Goal: Information Seeking & Learning: Compare options

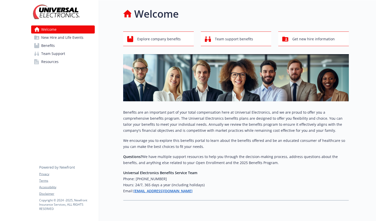
click at [57, 47] on link "Benefits" at bounding box center [63, 46] width 64 height 8
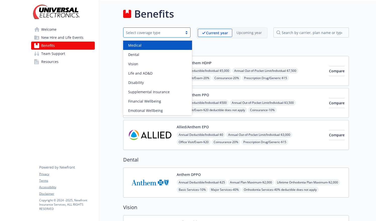
click at [183, 30] on div "Select coverage type" at bounding box center [153, 32] width 59 height 6
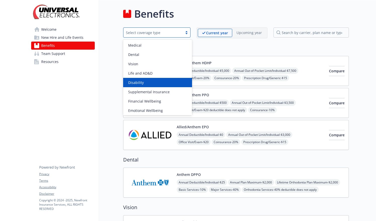
scroll to position [1, 0]
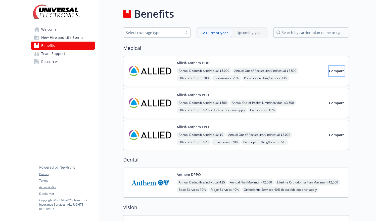
click at [340, 68] on button "Compare" at bounding box center [337, 71] width 16 height 10
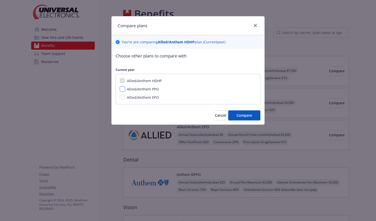
click at [123, 89] on input "Allied/Anthem PPO" at bounding box center [122, 88] width 5 height 5
checkbox input "true"
click at [123, 98] on input "Allied/Anthem EPO" at bounding box center [122, 97] width 5 height 5
checkbox input "true"
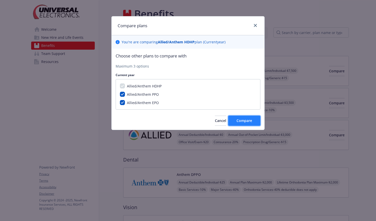
click at [240, 120] on span "Compare" at bounding box center [245, 120] width 16 height 5
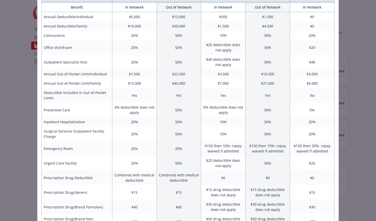
scroll to position [0, 0]
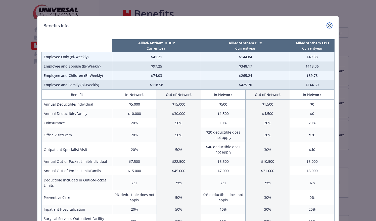
click at [328, 25] on icon "close" at bounding box center [329, 25] width 3 height 3
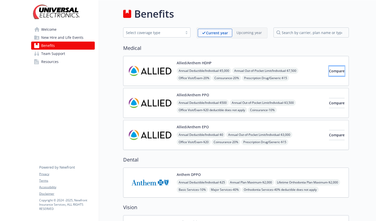
click at [329, 68] on button "Compare" at bounding box center [337, 71] width 16 height 10
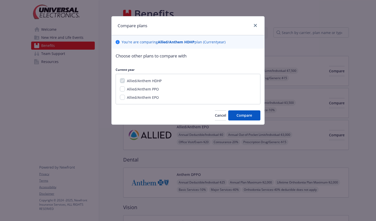
click at [125, 95] on div "Allied/Anthem EPO" at bounding box center [142, 97] width 35 height 5
click at [123, 96] on input "Allied/Anthem EPO" at bounding box center [122, 97] width 5 height 5
checkbox input "true"
click at [244, 114] on span "Compare" at bounding box center [245, 115] width 16 height 5
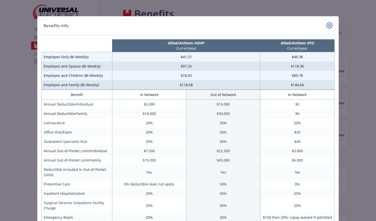
click at [328, 27] on link "close" at bounding box center [330, 25] width 6 height 6
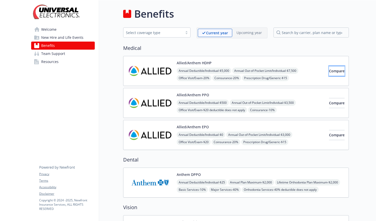
click at [333, 74] on button "Compare" at bounding box center [337, 71] width 16 height 10
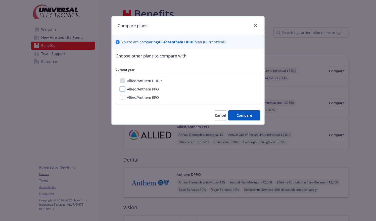
click at [121, 88] on input "Allied/Anthem PPO" at bounding box center [122, 88] width 5 height 5
checkbox input "true"
click at [121, 96] on input "Allied/Anthem EPO" at bounding box center [122, 97] width 5 height 5
checkbox input "true"
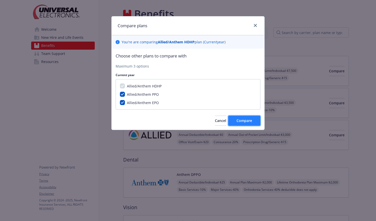
click at [245, 121] on span "Compare" at bounding box center [245, 120] width 16 height 5
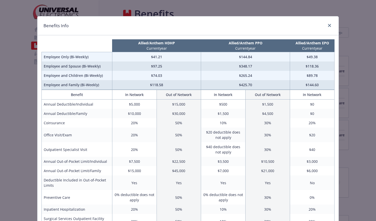
drag, startPoint x: 162, startPoint y: 84, endPoint x: 142, endPoint y: 82, distance: 19.3
drag, startPoint x: 142, startPoint y: 82, endPoint x: 127, endPoint y: 78, distance: 16.1
click at [127, 78] on td "$74.03" at bounding box center [156, 75] width 89 height 9
click at [328, 26] on icon "close" at bounding box center [329, 25] width 3 height 3
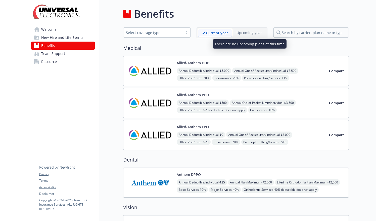
click at [249, 32] on p "Upcoming year" at bounding box center [249, 32] width 25 height 5
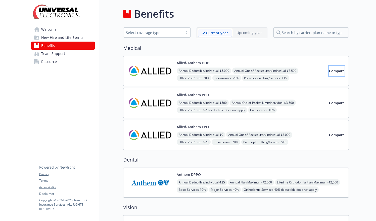
click at [329, 73] on button "Compare" at bounding box center [337, 71] width 16 height 10
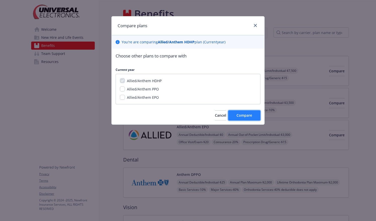
click at [245, 115] on span "Compare" at bounding box center [245, 115] width 16 height 5
